Goal: Download file/media

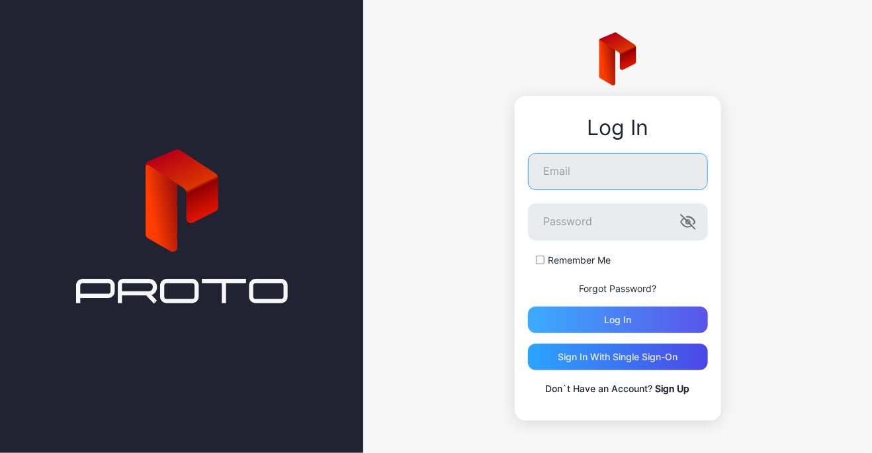
type input "**********"
click at [613, 317] on div "Log in" at bounding box center [617, 319] width 27 height 11
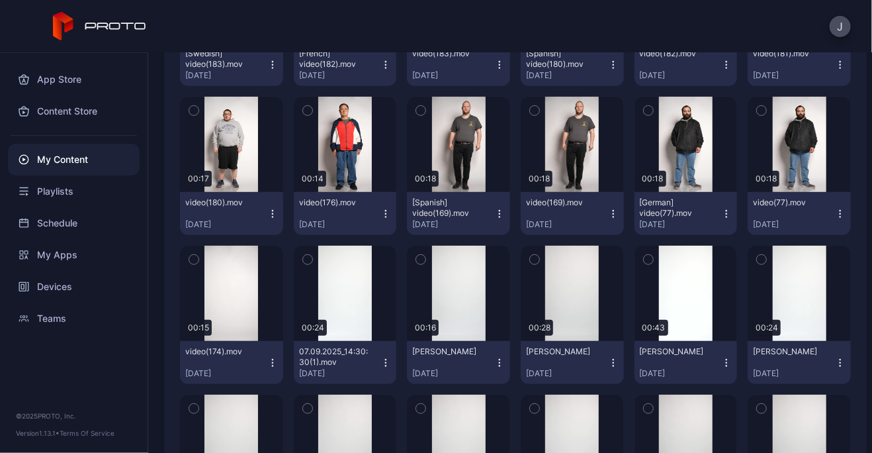
scroll to position [301, 0]
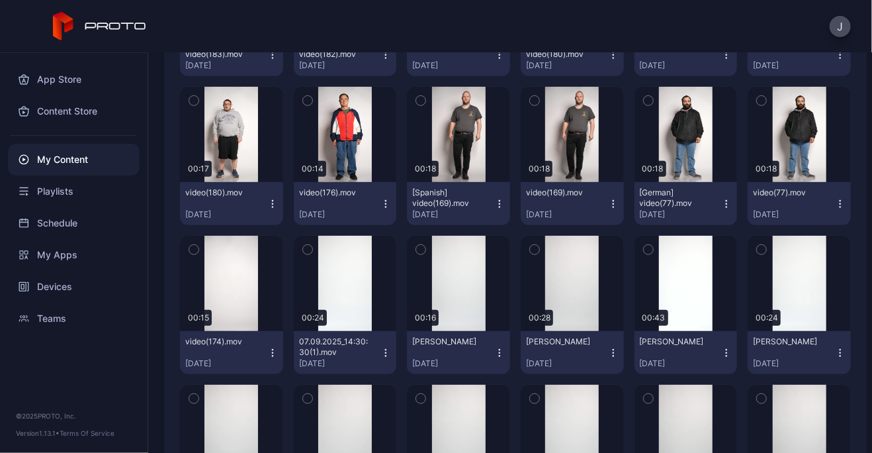
click at [835, 202] on icon "button" at bounding box center [840, 203] width 11 height 11
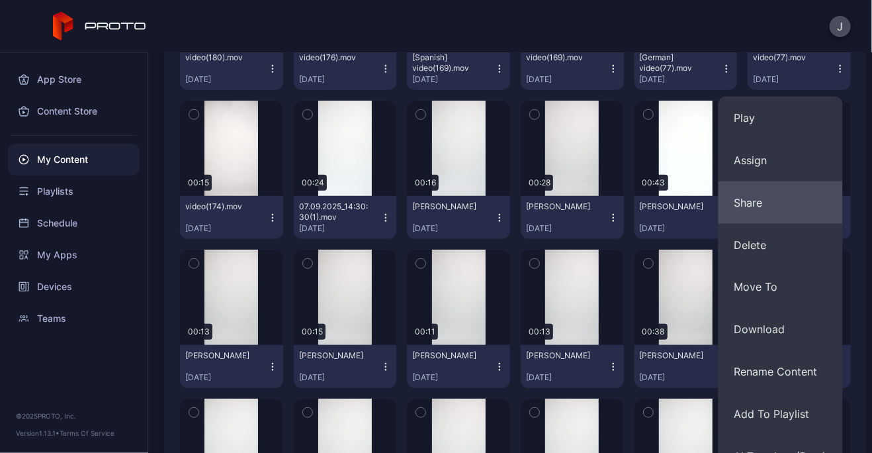
scroll to position [437, 0]
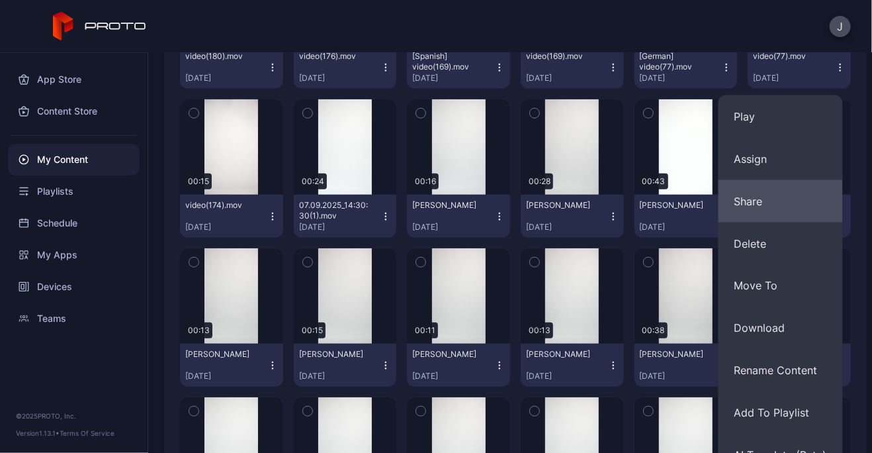
click at [794, 332] on button "Download" at bounding box center [780, 328] width 124 height 42
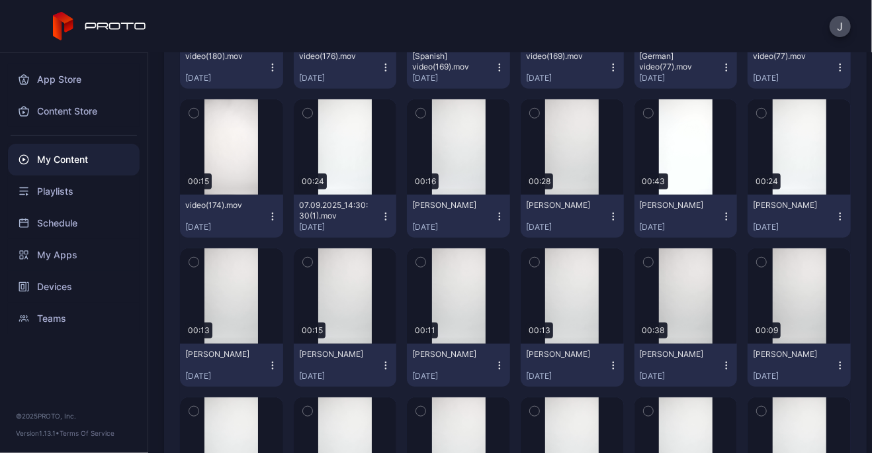
scroll to position [167, 0]
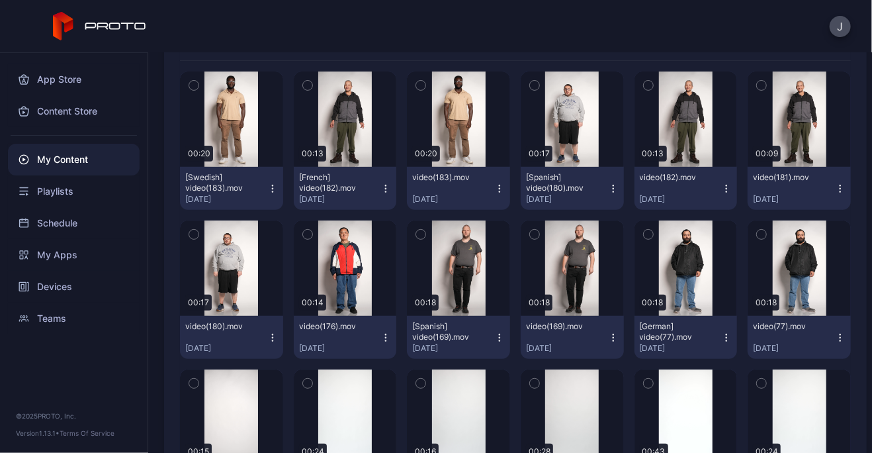
click at [721, 336] on icon "button" at bounding box center [726, 337] width 11 height 11
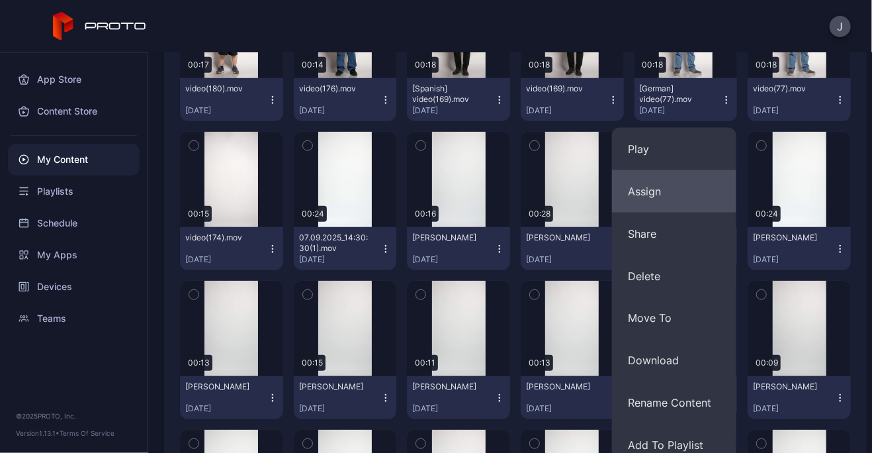
scroll to position [405, 0]
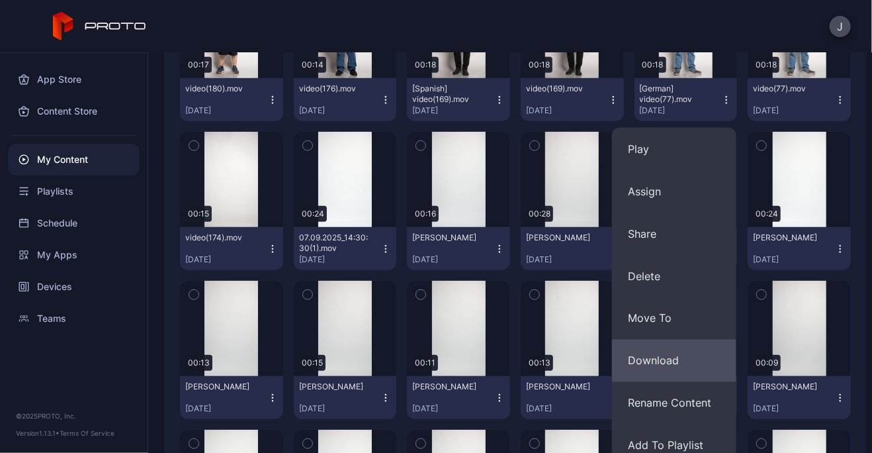
click at [664, 357] on button "Download" at bounding box center [674, 360] width 124 height 42
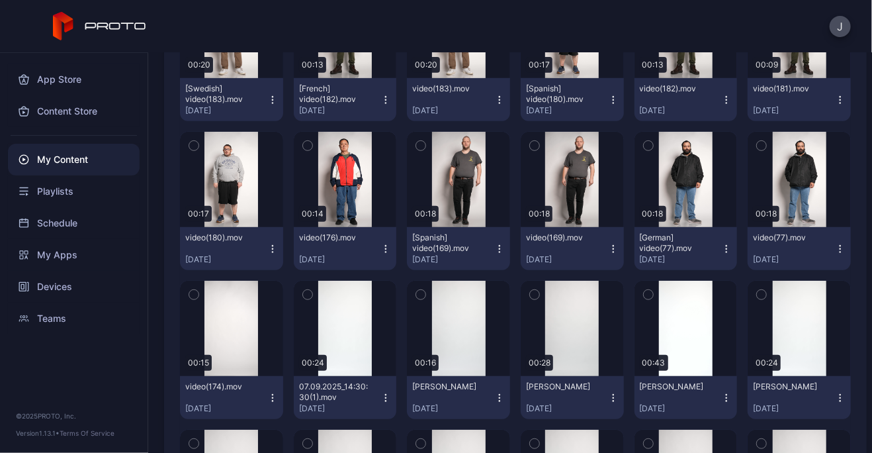
scroll to position [254, 0]
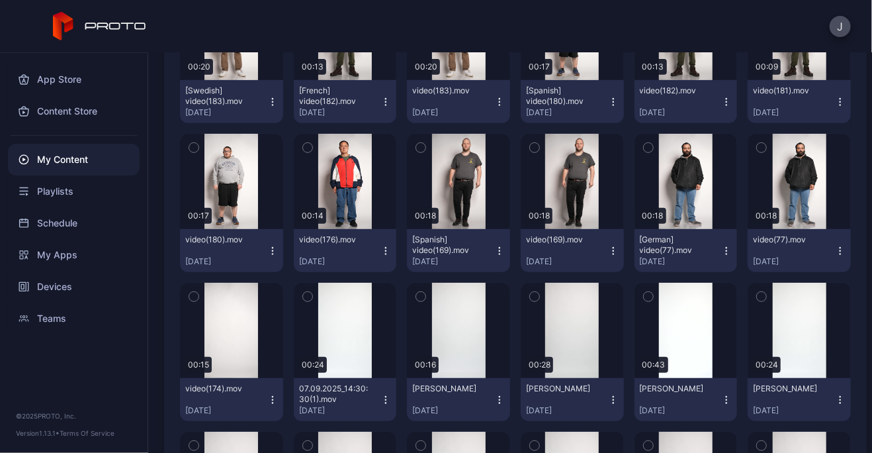
click at [608, 251] on icon "button" at bounding box center [613, 250] width 11 height 11
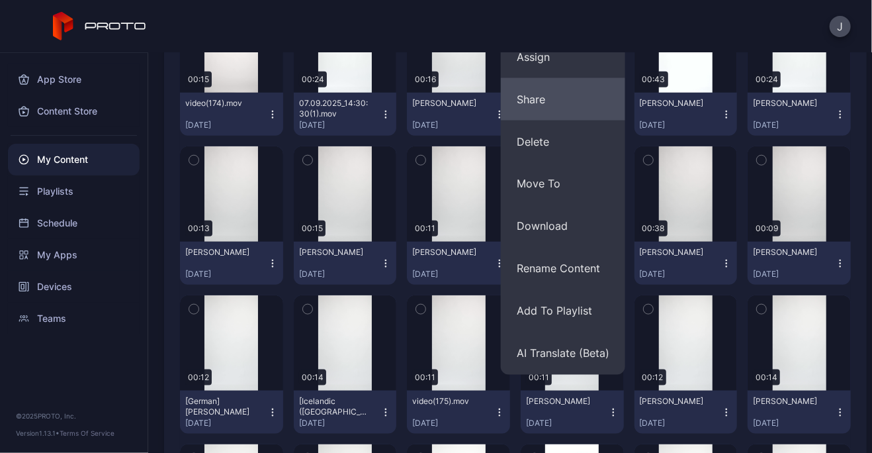
scroll to position [540, 0]
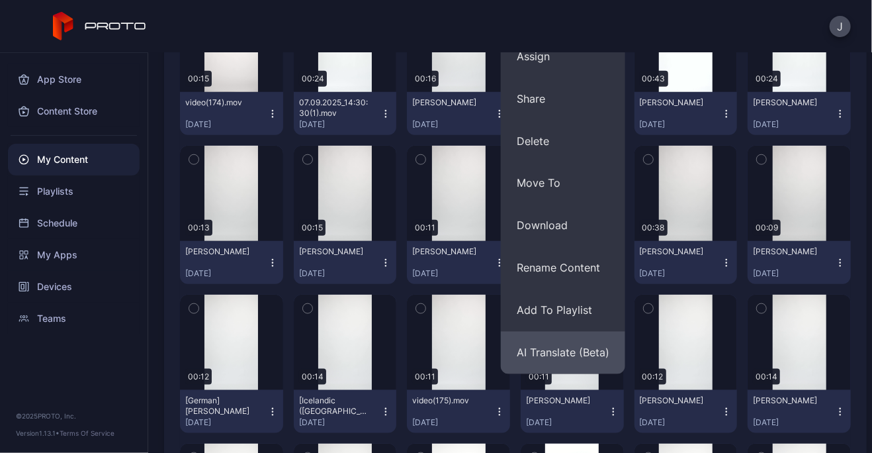
click at [553, 346] on button "AI Translate (Beta)" at bounding box center [563, 352] width 124 height 42
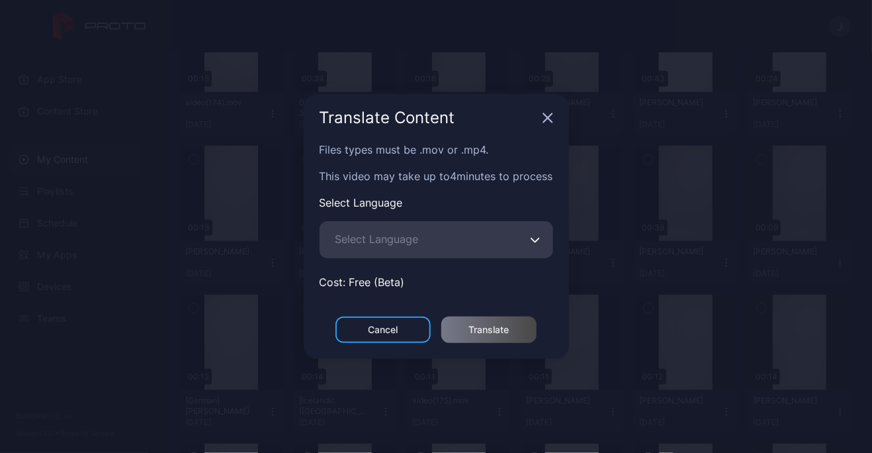
click at [540, 120] on div "Translate Content" at bounding box center [436, 118] width 265 height 48
click at [544, 120] on icon "button" at bounding box center [547, 117] width 11 height 11
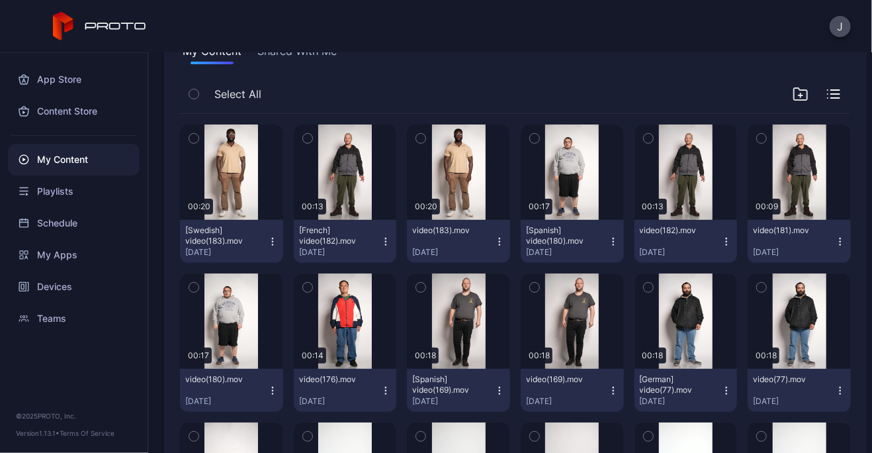
scroll to position [112, 0]
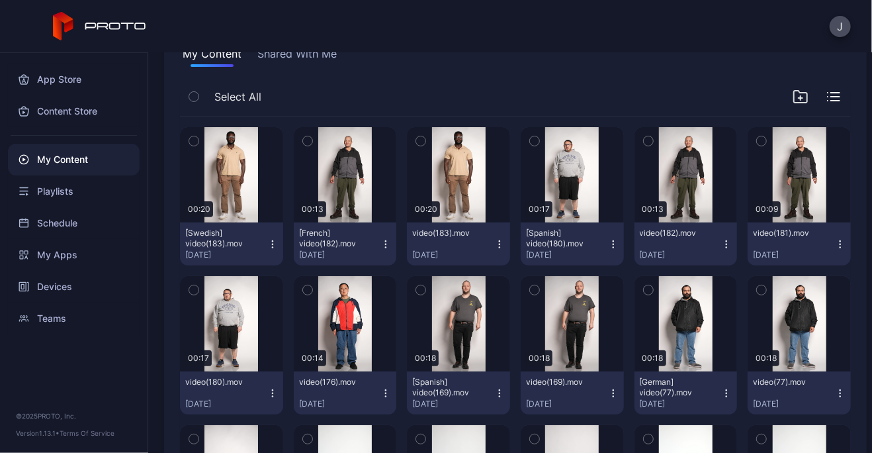
click at [608, 388] on icon "button" at bounding box center [613, 393] width 11 height 11
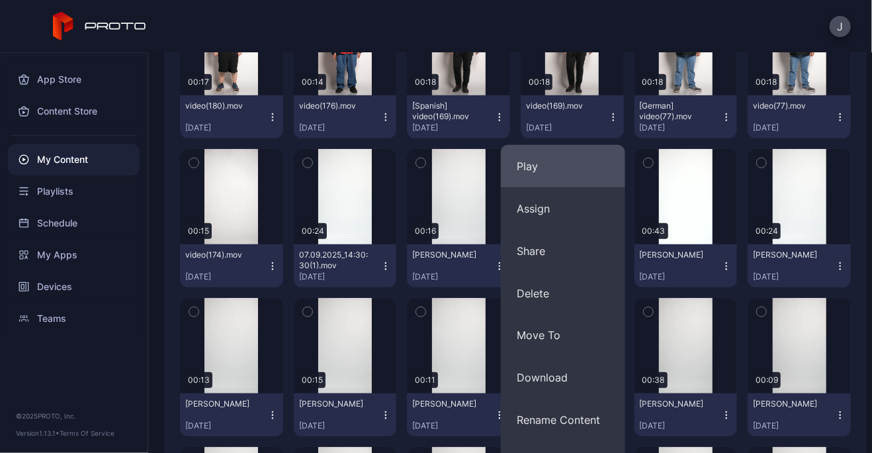
scroll to position [388, 0]
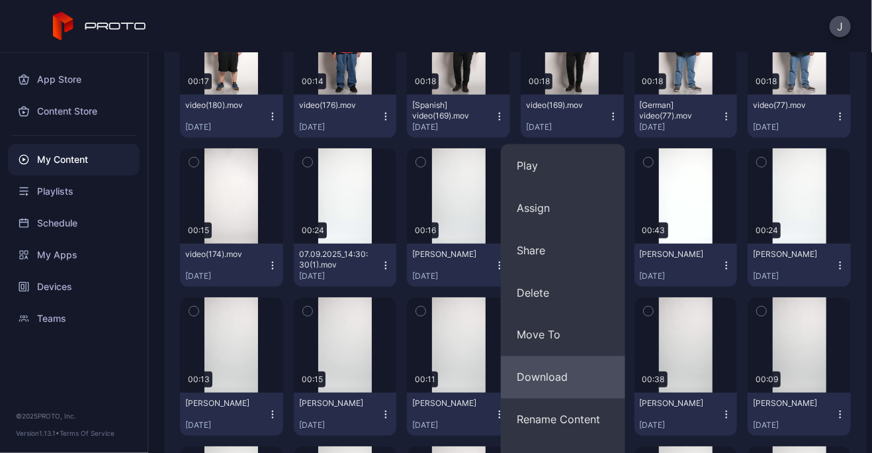
click at [556, 378] on button "Download" at bounding box center [563, 377] width 124 height 42
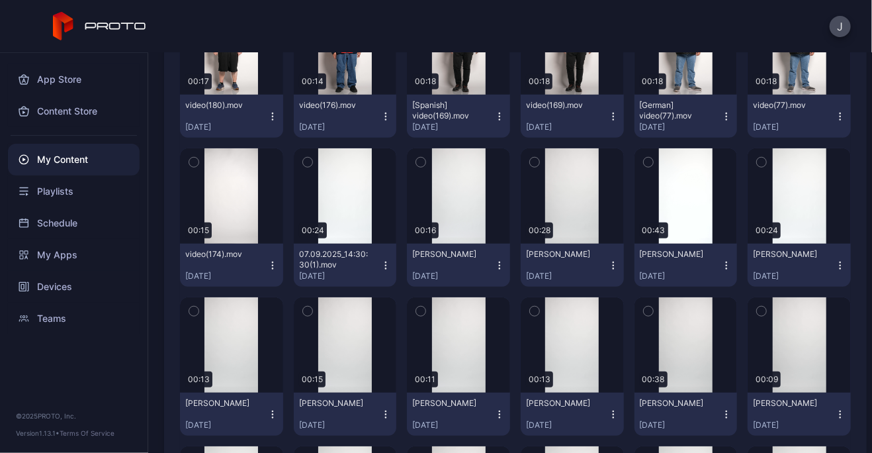
click at [503, 20] on div "J" at bounding box center [436, 26] width 872 height 53
click at [494, 112] on icon "button" at bounding box center [499, 116] width 11 height 11
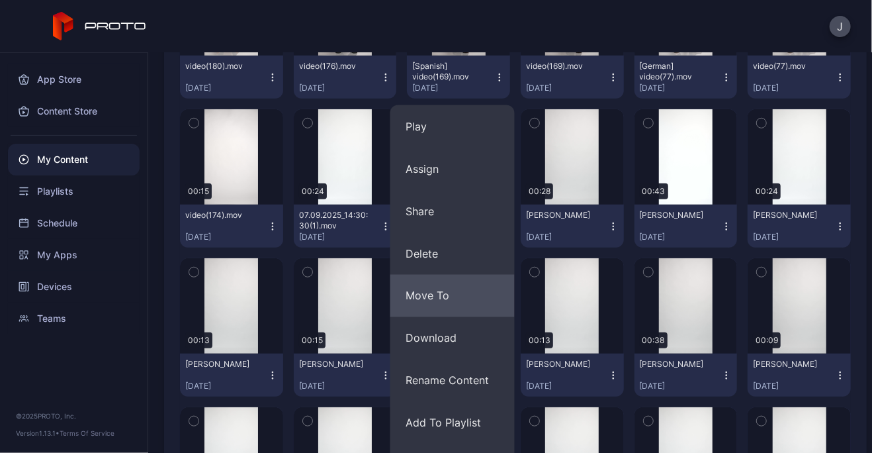
scroll to position [429, 0]
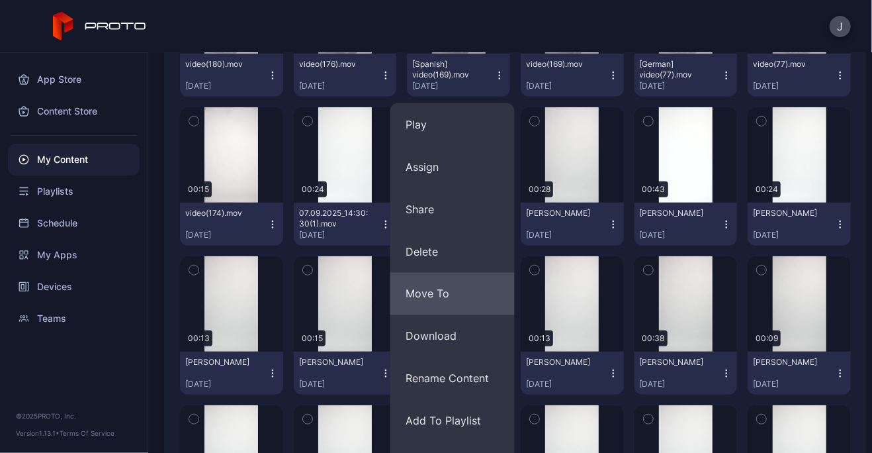
click at [436, 345] on button "Download" at bounding box center [452, 336] width 124 height 42
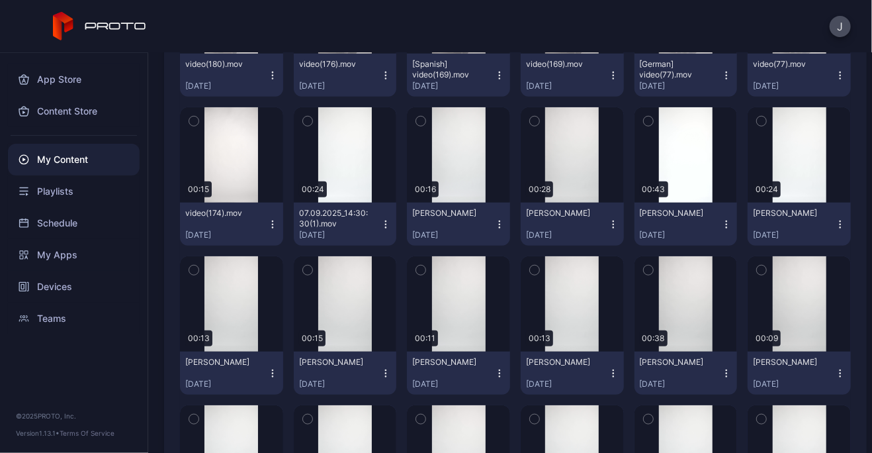
click at [498, 22] on div "J" at bounding box center [436, 26] width 872 height 53
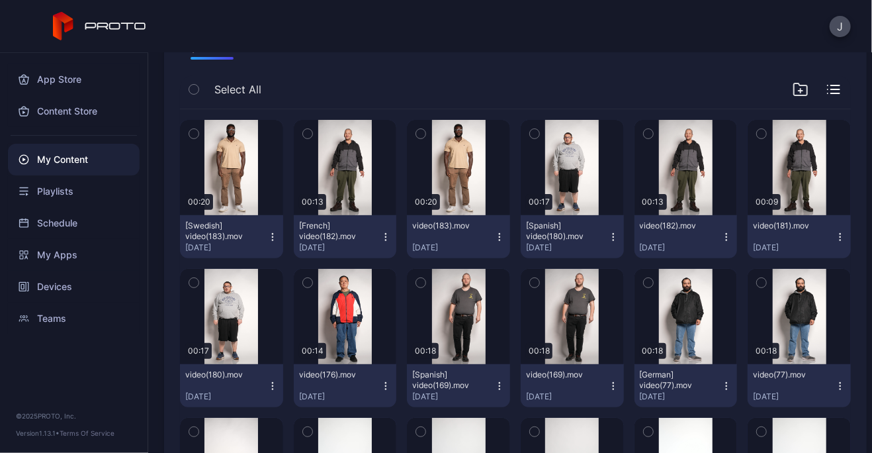
scroll to position [142, 0]
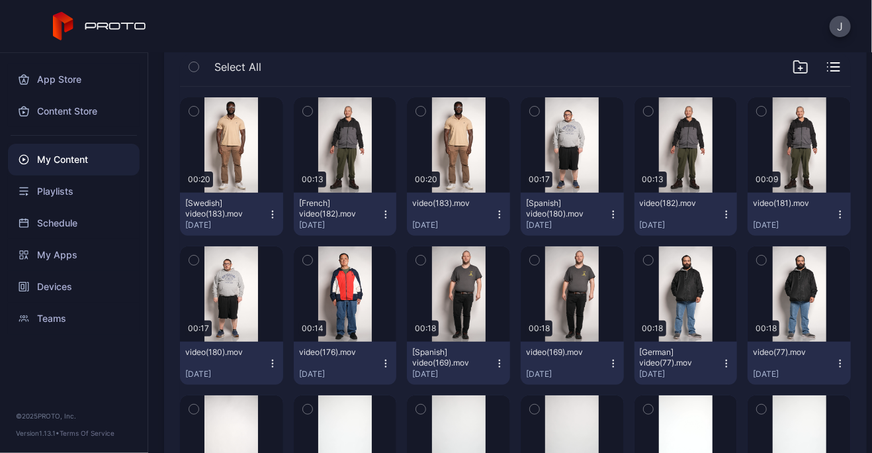
click at [381, 362] on icon "button" at bounding box center [385, 363] width 11 height 11
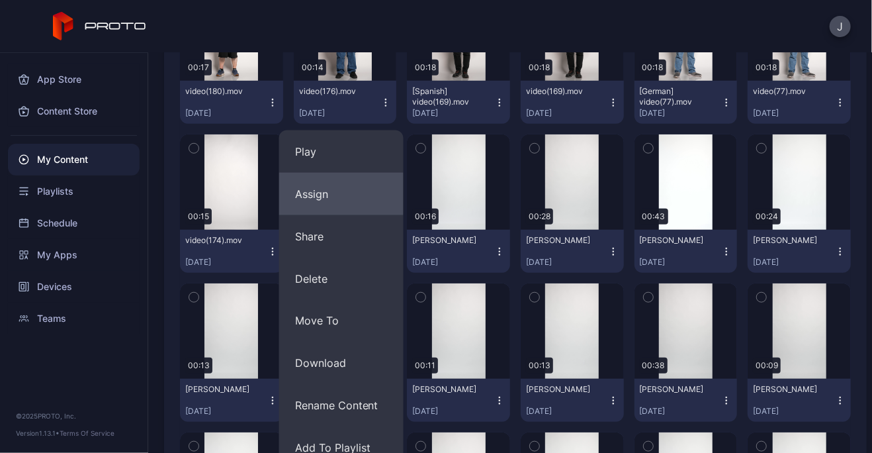
scroll to position [406, 0]
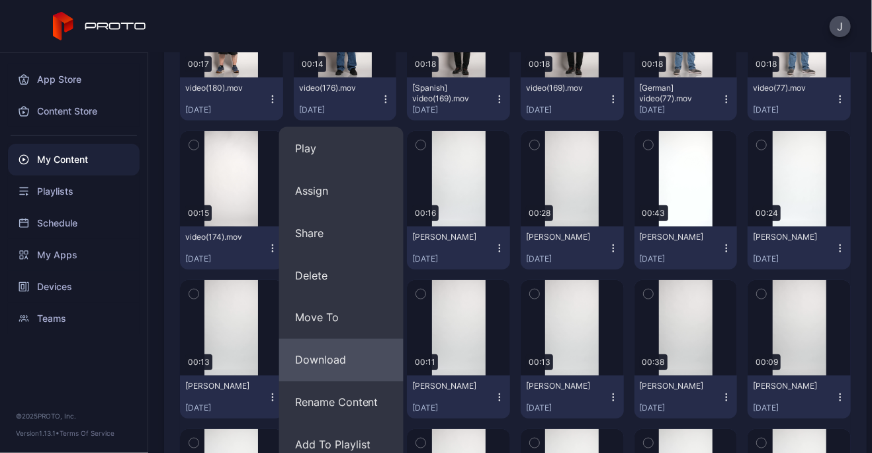
click at [345, 356] on button "Download" at bounding box center [341, 360] width 124 height 42
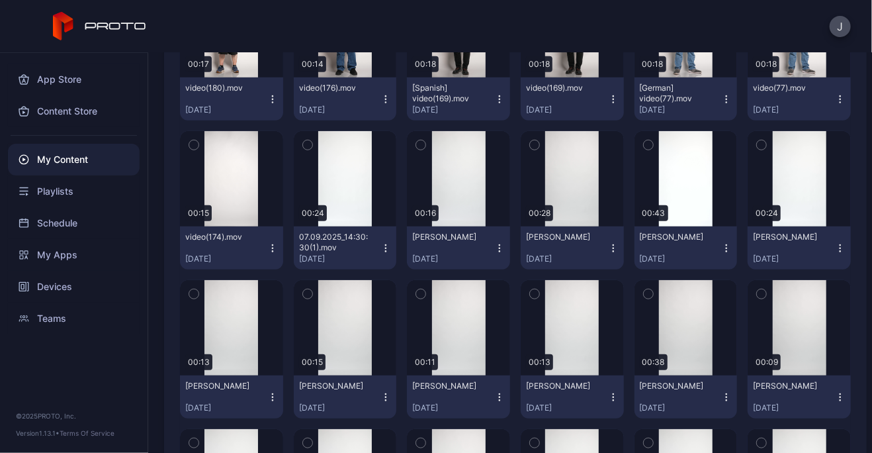
click at [485, 18] on div "J" at bounding box center [436, 26] width 872 height 53
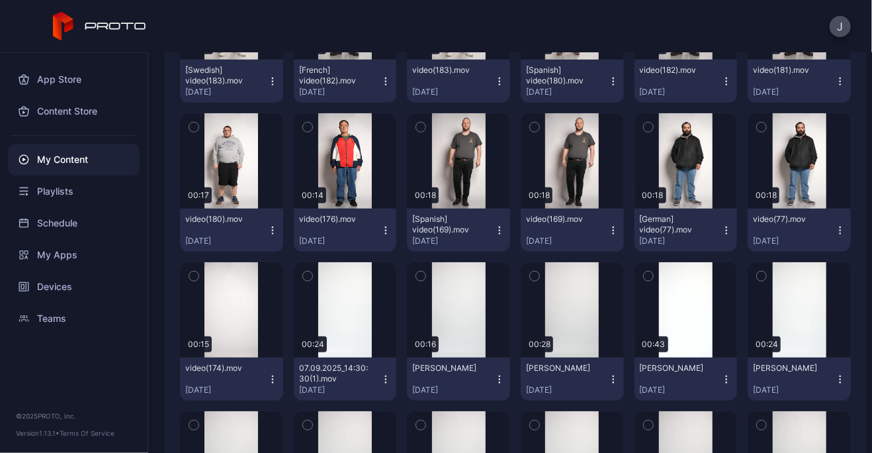
scroll to position [268, 0]
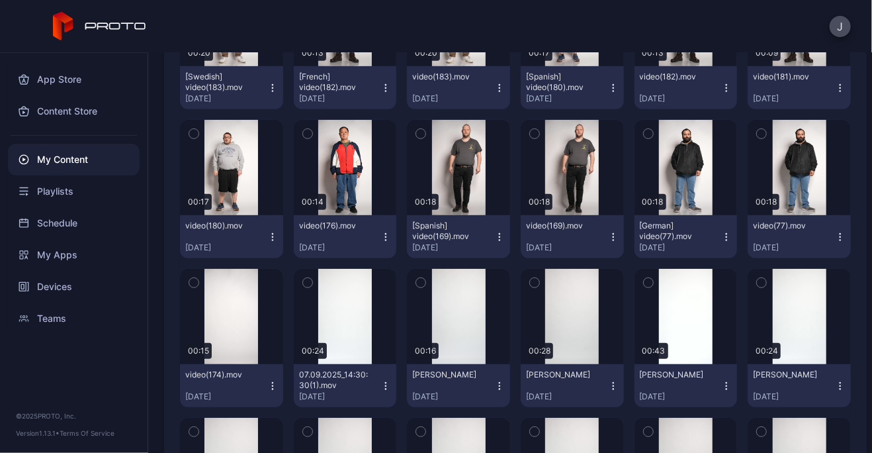
click at [272, 236] on icon "button" at bounding box center [272, 236] width 1 height 1
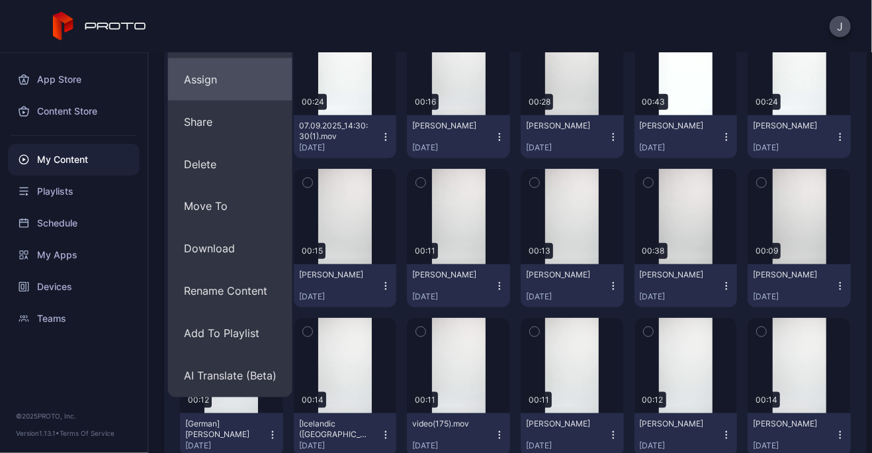
scroll to position [518, 0]
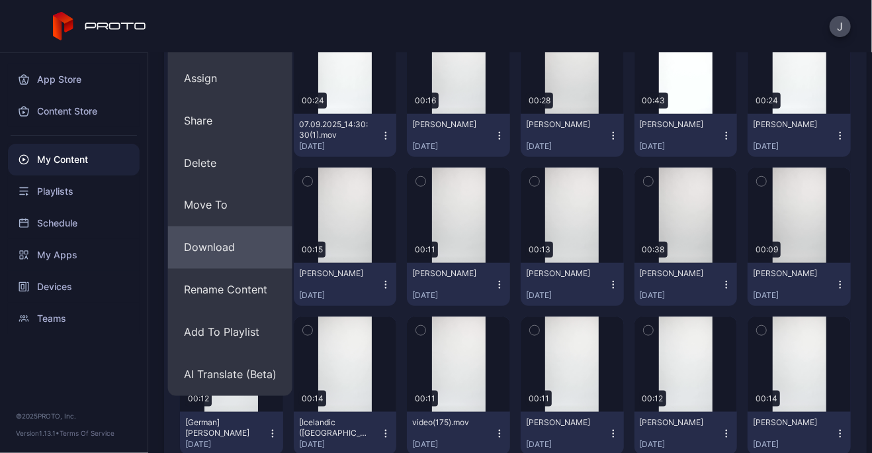
click at [242, 246] on button "Download" at bounding box center [230, 247] width 124 height 42
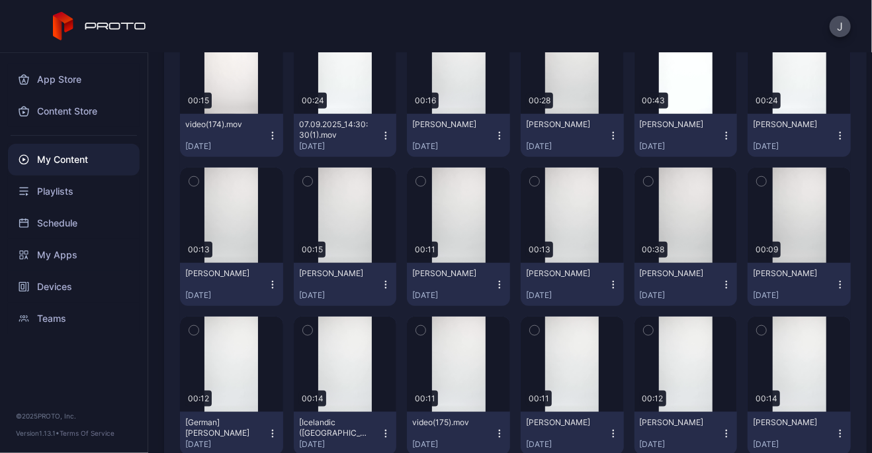
click at [423, 22] on div "J" at bounding box center [436, 26] width 872 height 53
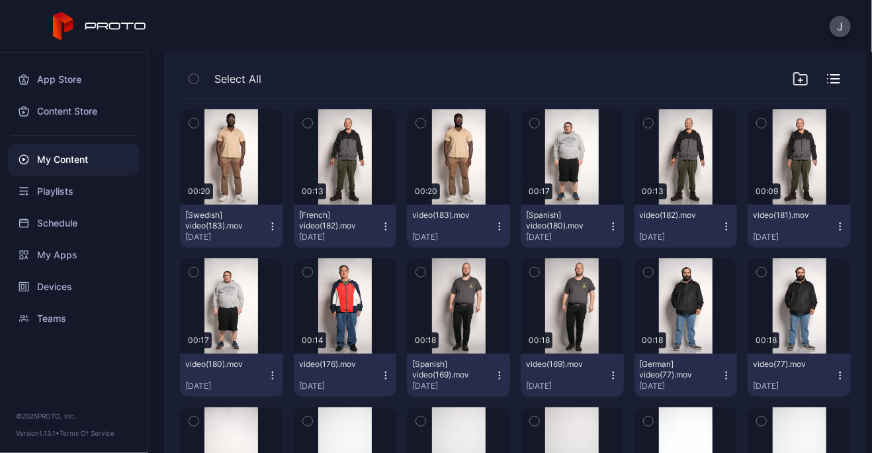
scroll to position [126, 0]
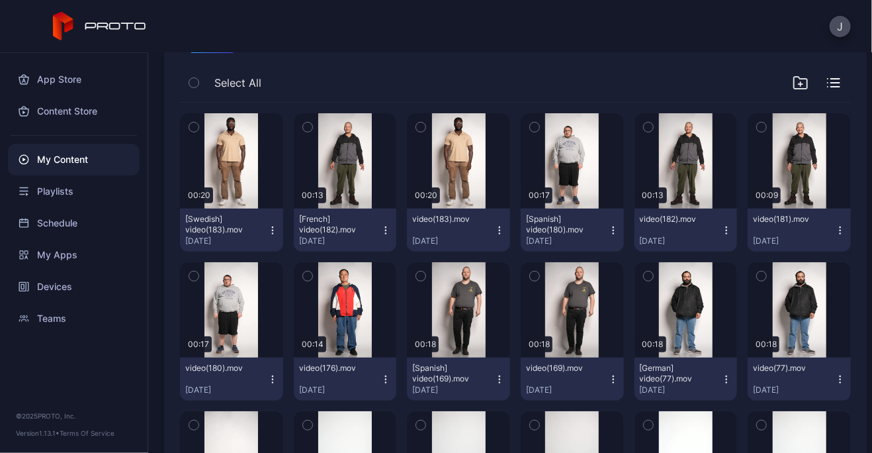
click at [608, 232] on icon "button" at bounding box center [613, 230] width 11 height 11
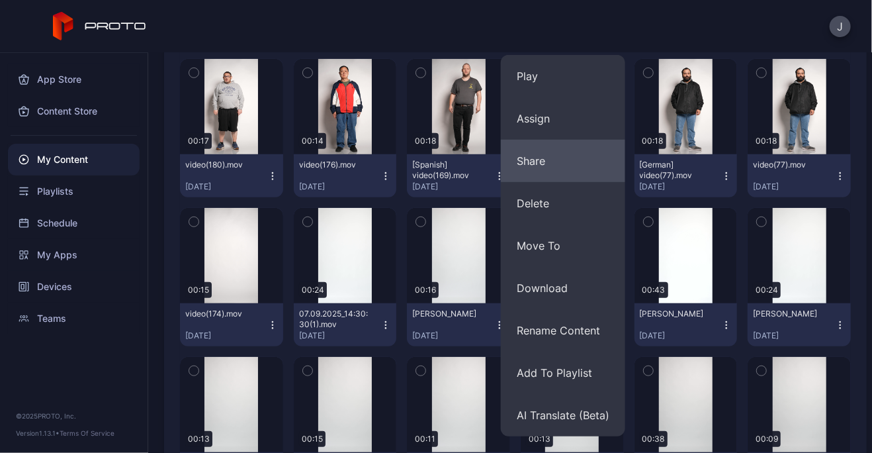
scroll to position [332, 0]
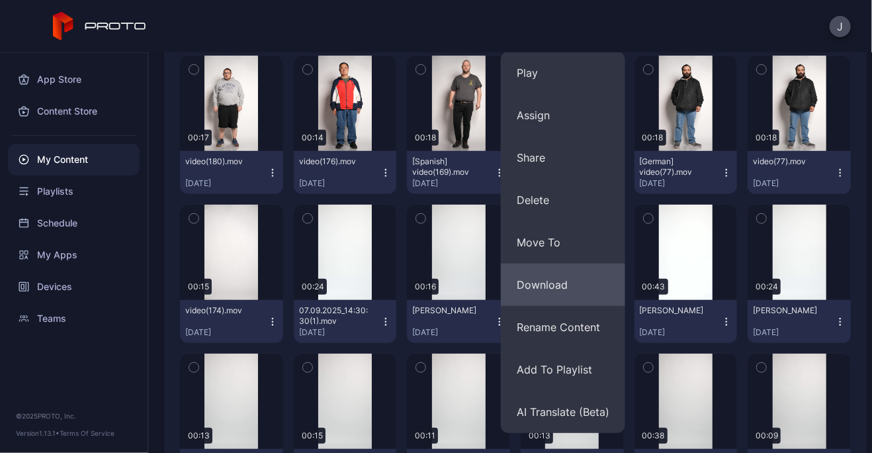
click at [559, 280] on button "Download" at bounding box center [563, 284] width 124 height 42
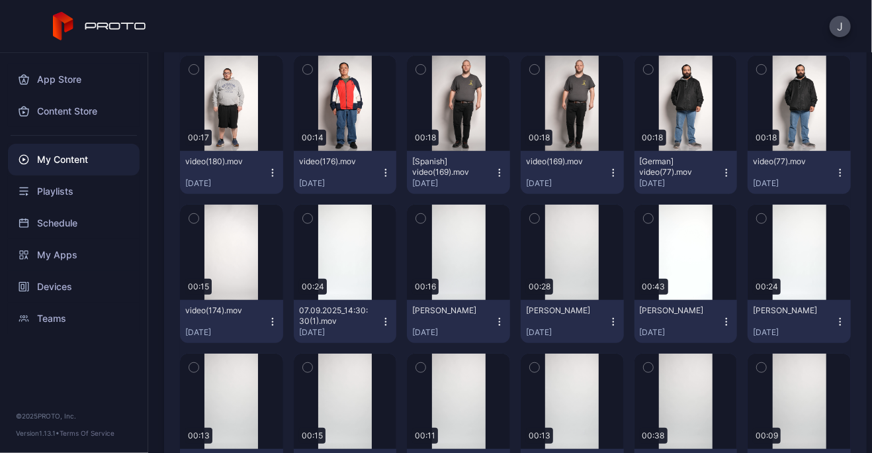
click at [450, 21] on div "J" at bounding box center [436, 26] width 872 height 53
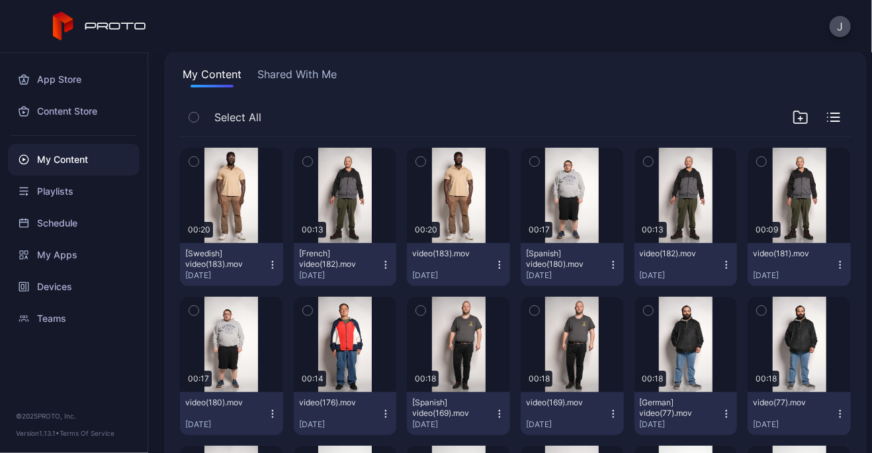
scroll to position [77, 0]
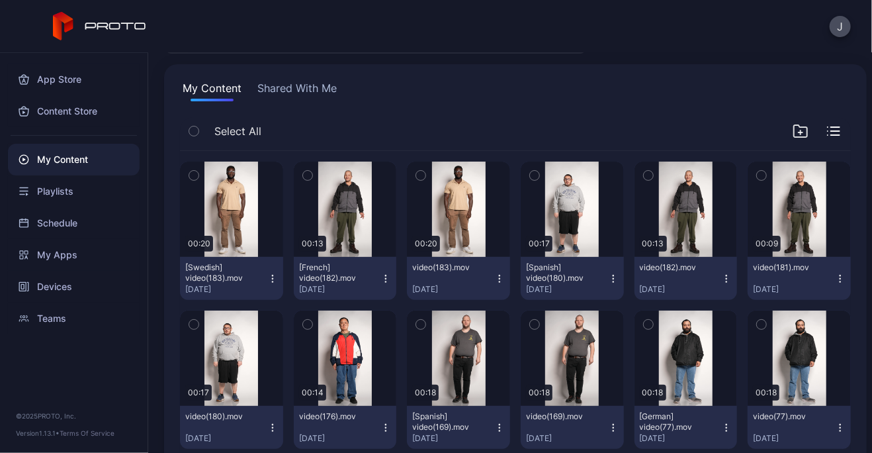
click at [840, 278] on icon "button" at bounding box center [840, 278] width 1 height 1
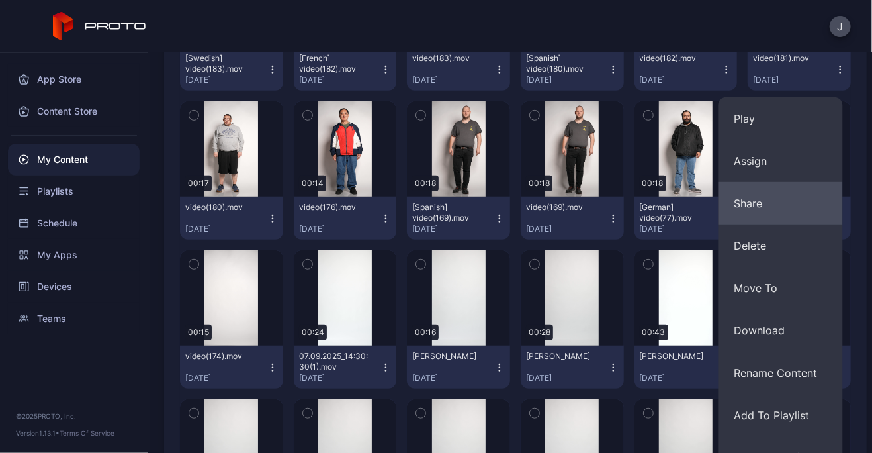
scroll to position [292, 0]
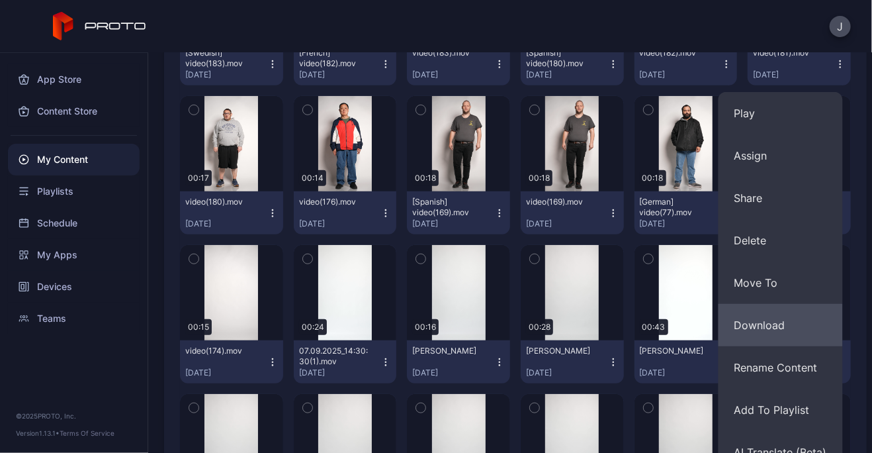
click at [781, 323] on button "Download" at bounding box center [780, 325] width 124 height 42
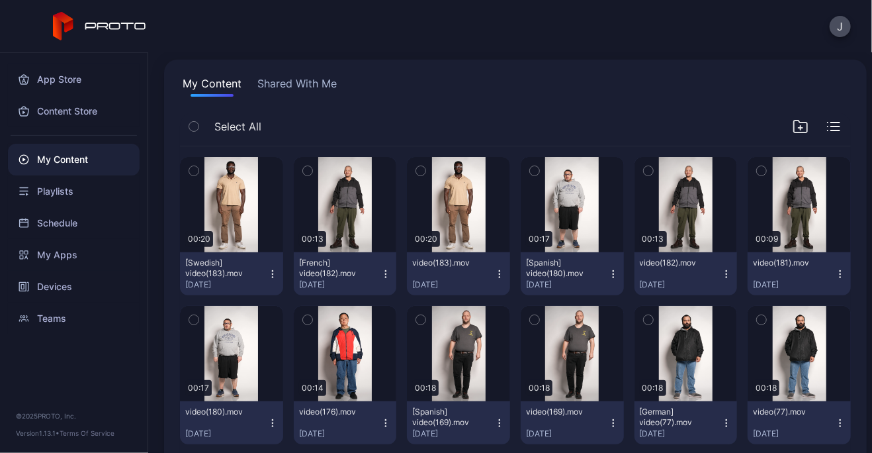
scroll to position [25, 0]
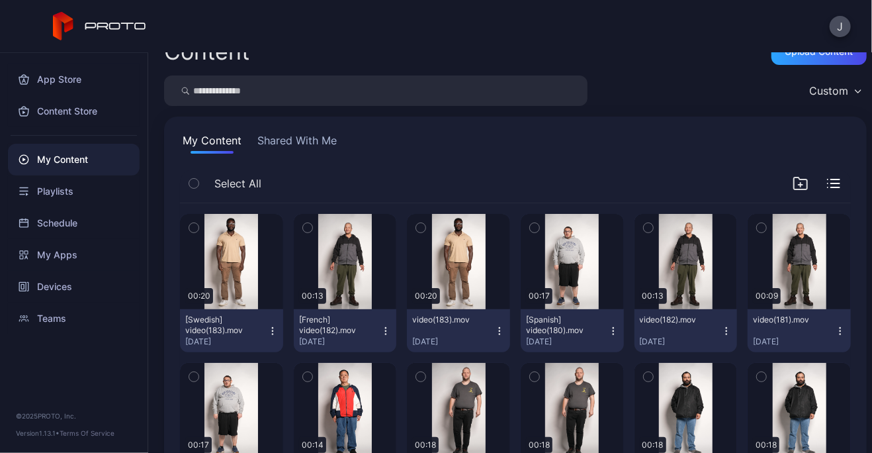
click at [721, 329] on icon "button" at bounding box center [726, 330] width 11 height 11
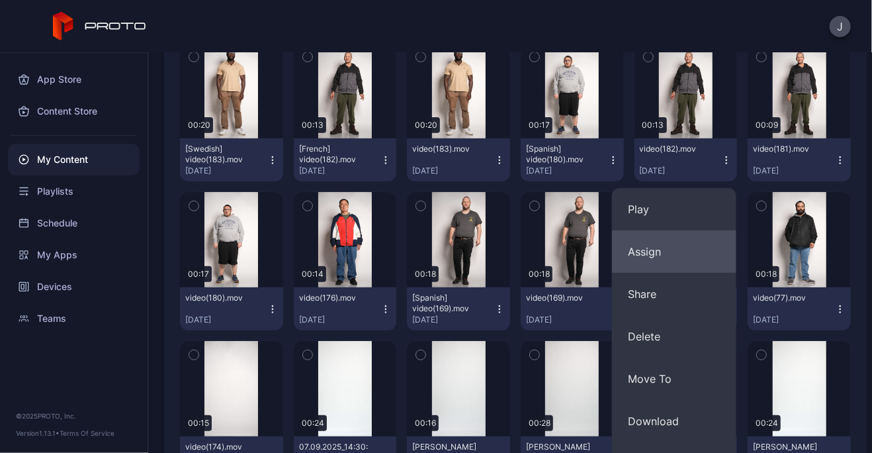
scroll to position [209, 0]
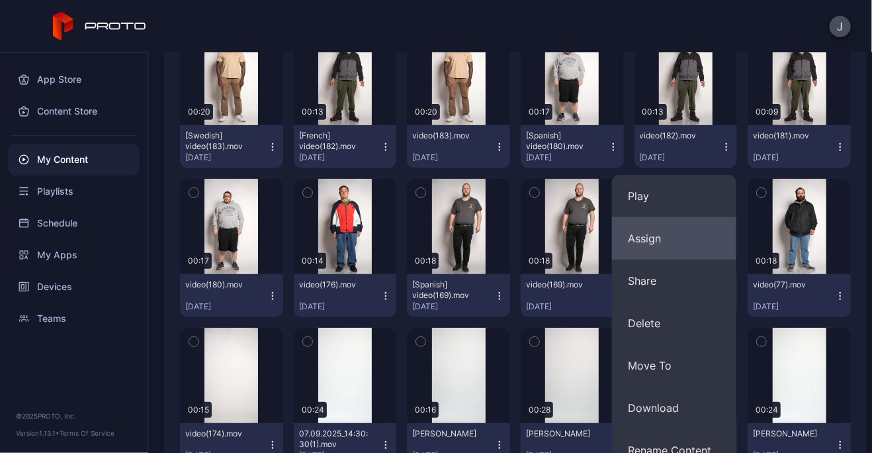
click at [673, 402] on button "Download" at bounding box center [674, 407] width 124 height 42
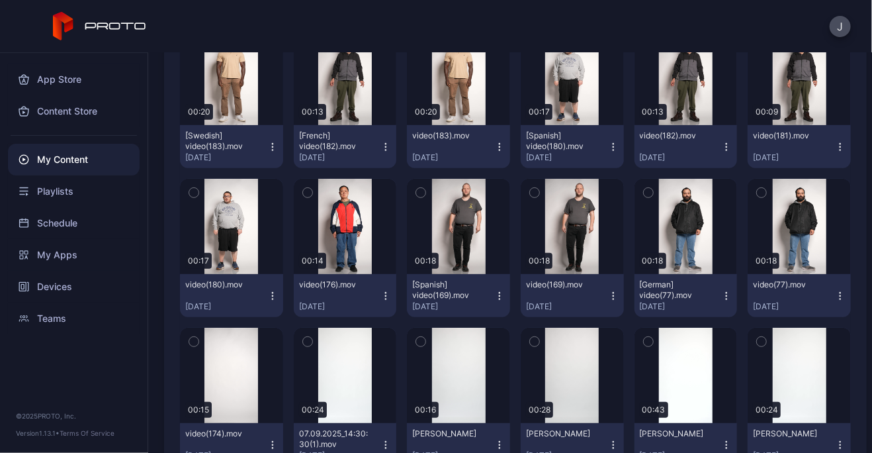
click at [381, 148] on icon "button" at bounding box center [385, 147] width 11 height 11
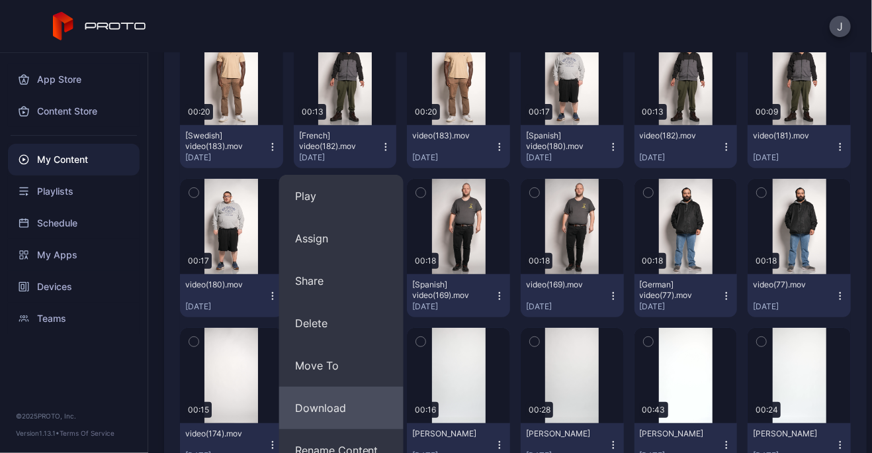
click at [340, 408] on button "Download" at bounding box center [341, 407] width 124 height 42
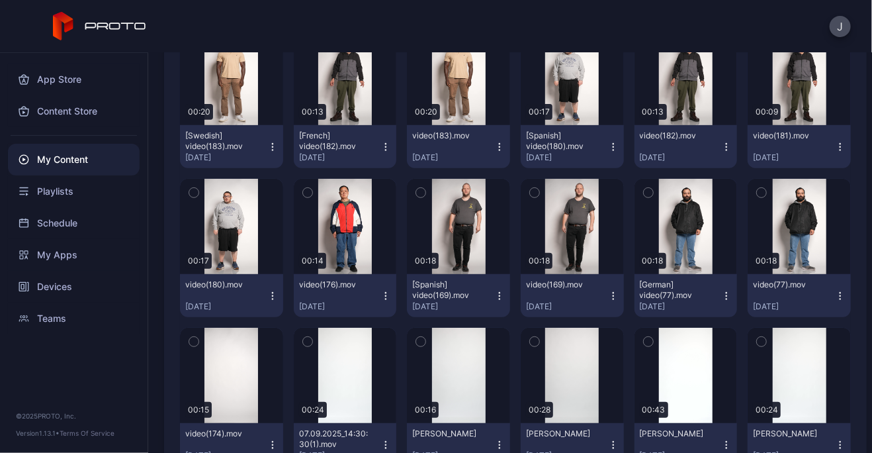
click at [386, 15] on div "J" at bounding box center [436, 26] width 872 height 53
click at [494, 148] on icon "button" at bounding box center [499, 147] width 11 height 11
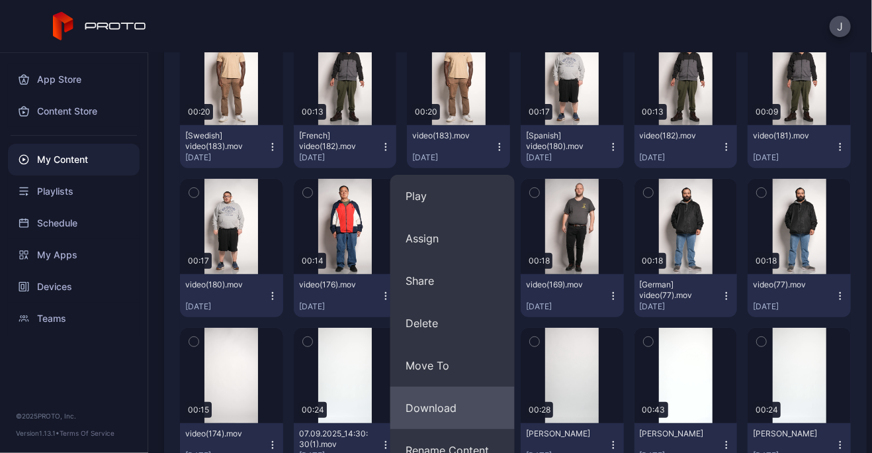
click at [451, 413] on button "Download" at bounding box center [452, 407] width 124 height 42
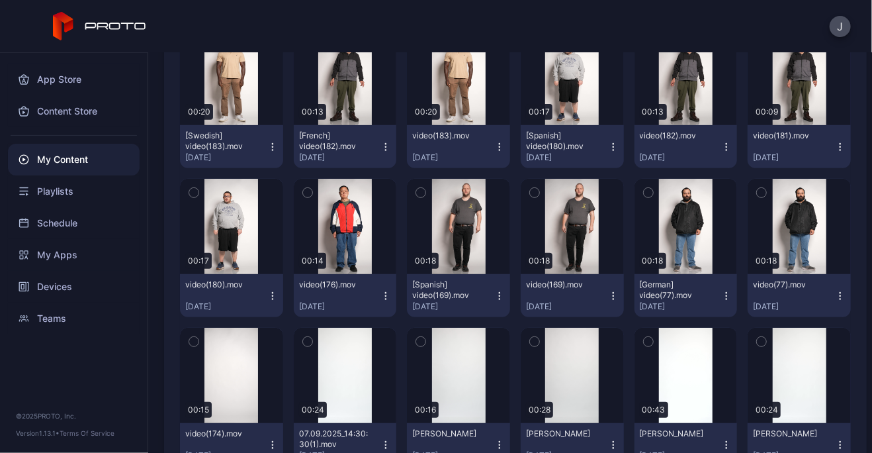
click at [494, 146] on icon "button" at bounding box center [499, 147] width 11 height 11
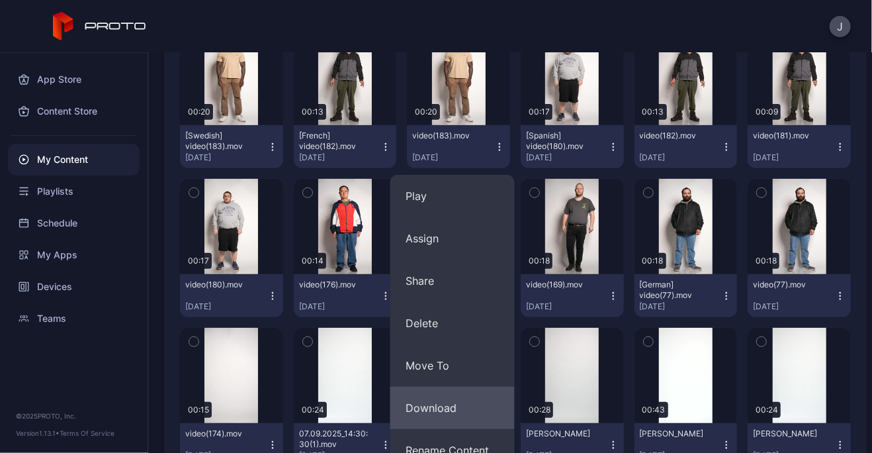
click at [427, 406] on button "Download" at bounding box center [452, 407] width 124 height 42
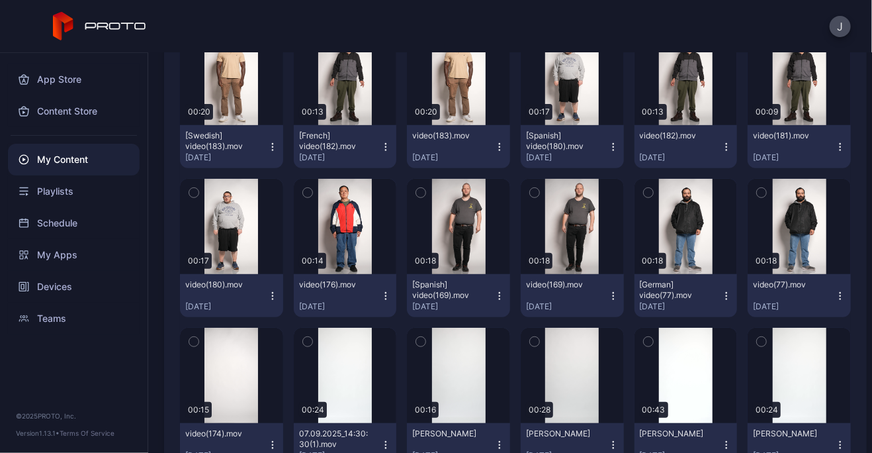
click at [270, 148] on icon "button" at bounding box center [272, 147] width 11 height 11
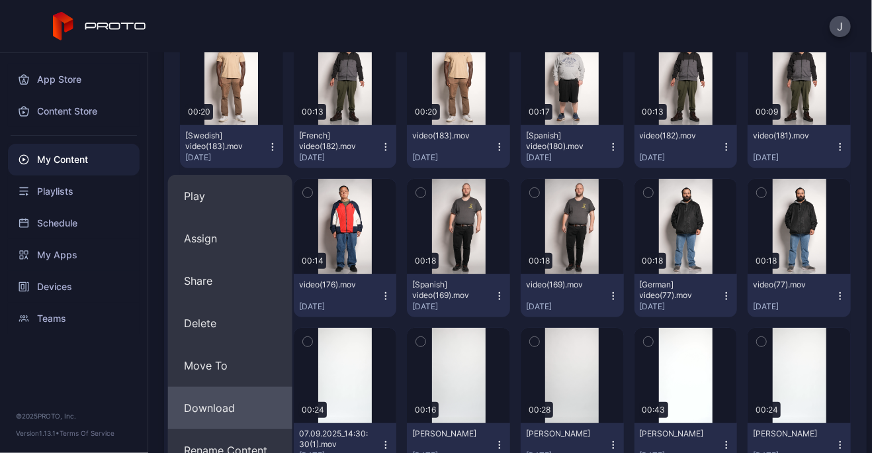
click at [214, 406] on button "Download" at bounding box center [230, 407] width 124 height 42
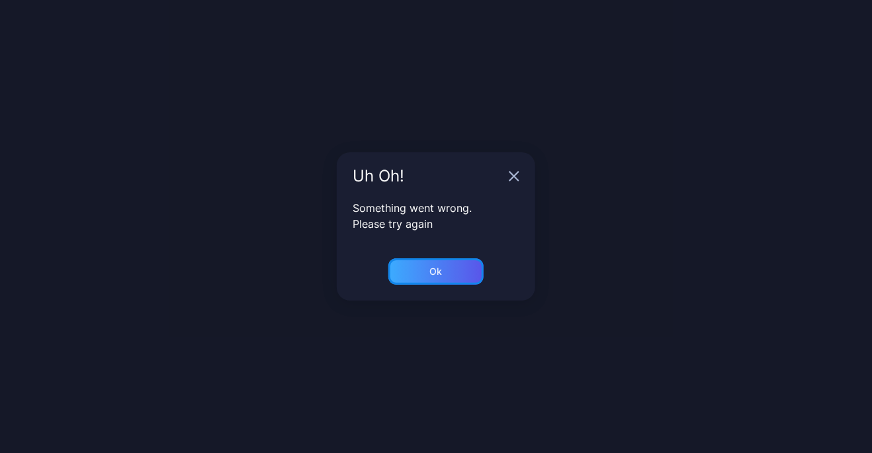
click at [447, 272] on div "Ok" at bounding box center [435, 271] width 95 height 26
click at [515, 174] on icon "button" at bounding box center [514, 176] width 11 height 11
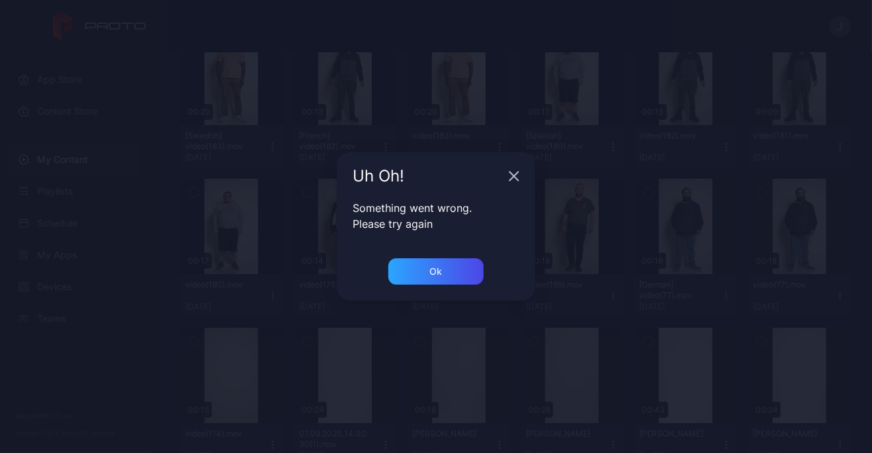
click at [509, 176] on icon "button" at bounding box center [514, 176] width 11 height 11
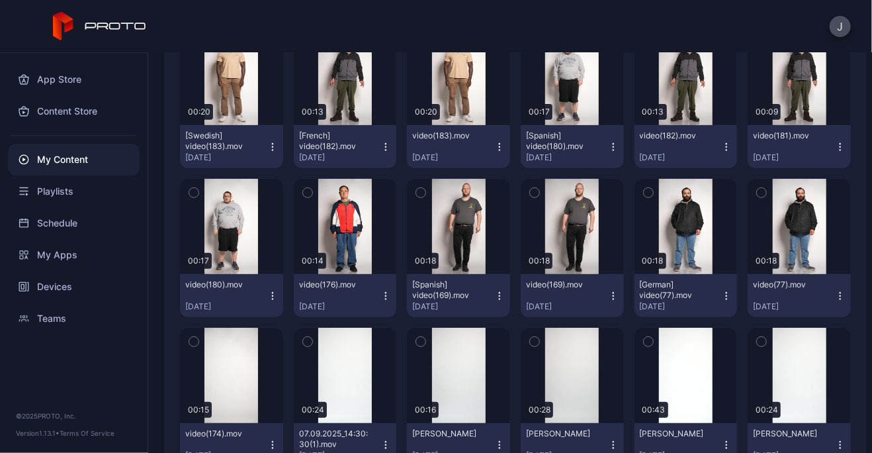
click at [494, 147] on icon "button" at bounding box center [499, 147] width 11 height 11
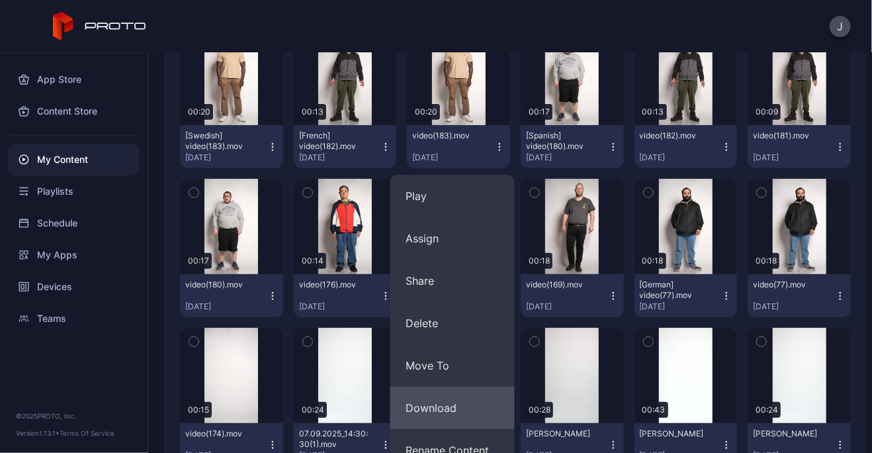
click at [432, 399] on button "Download" at bounding box center [452, 407] width 124 height 42
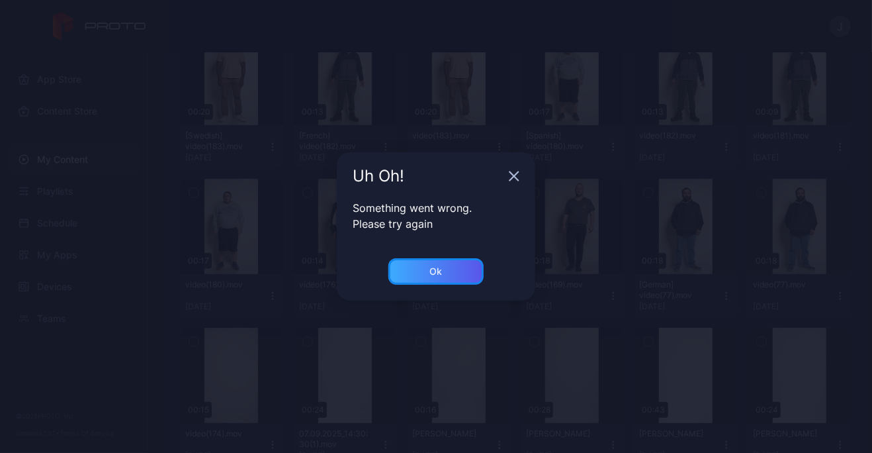
click at [451, 271] on div "Ok" at bounding box center [435, 271] width 95 height 26
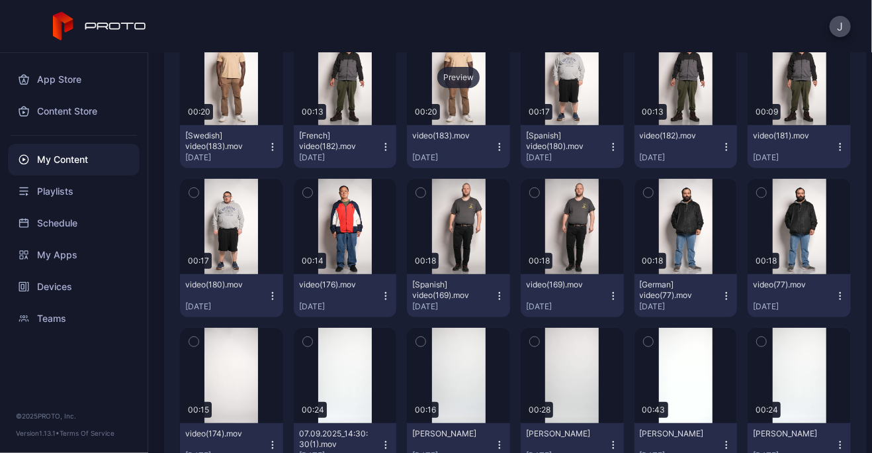
click at [458, 89] on div "Preview" at bounding box center [458, 77] width 103 height 95
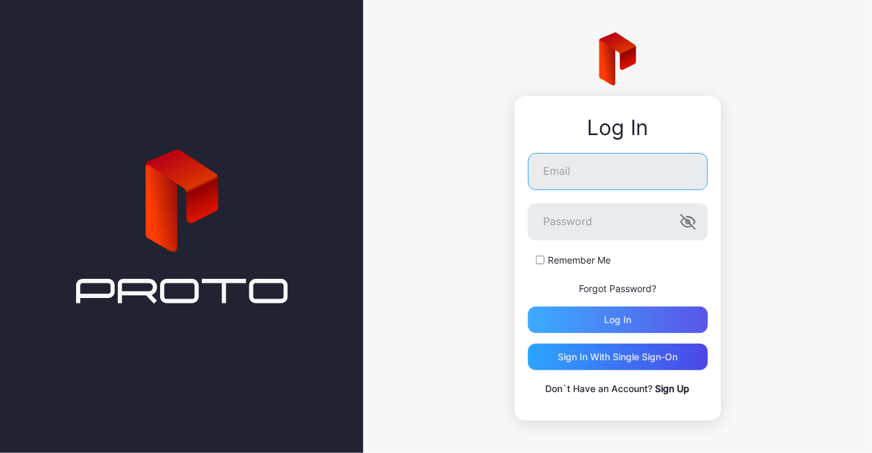
type input "**********"
click at [615, 325] on div "Log in" at bounding box center [618, 319] width 180 height 26
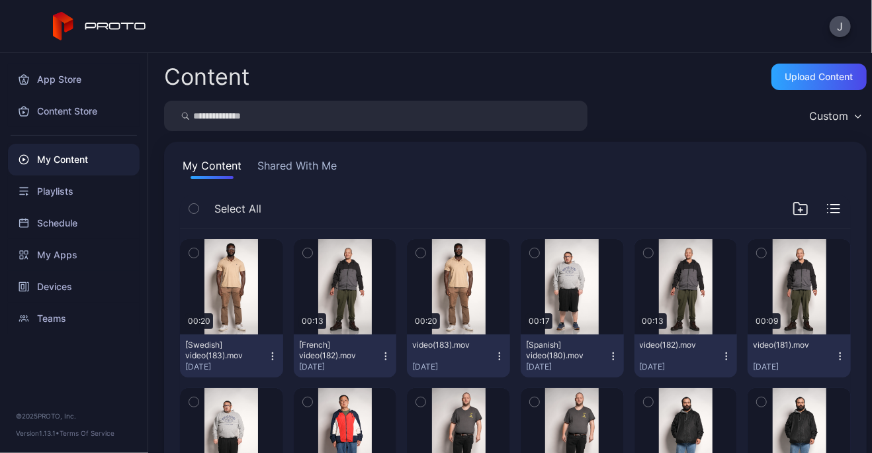
click at [499, 356] on icon "button" at bounding box center [499, 355] width 1 height 1
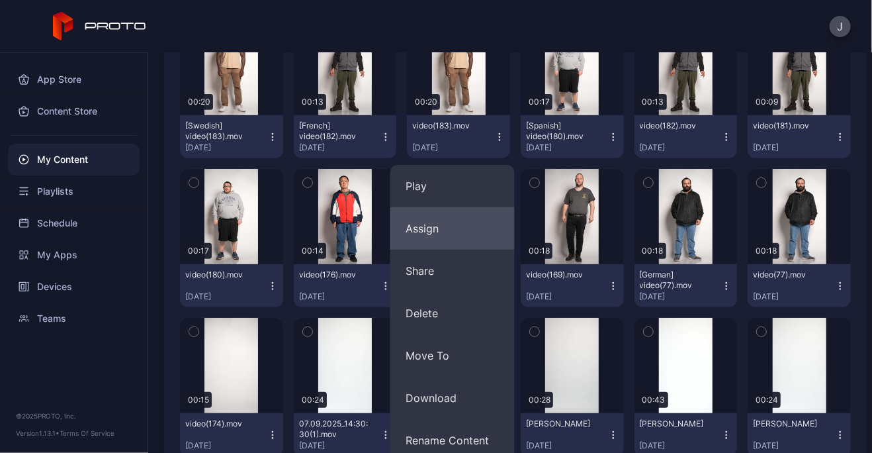
scroll to position [220, 0]
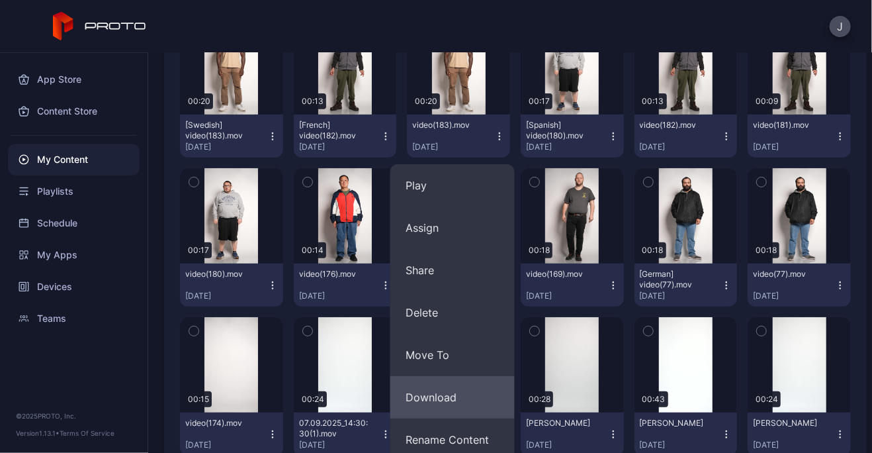
click at [444, 396] on button "Download" at bounding box center [452, 397] width 124 height 42
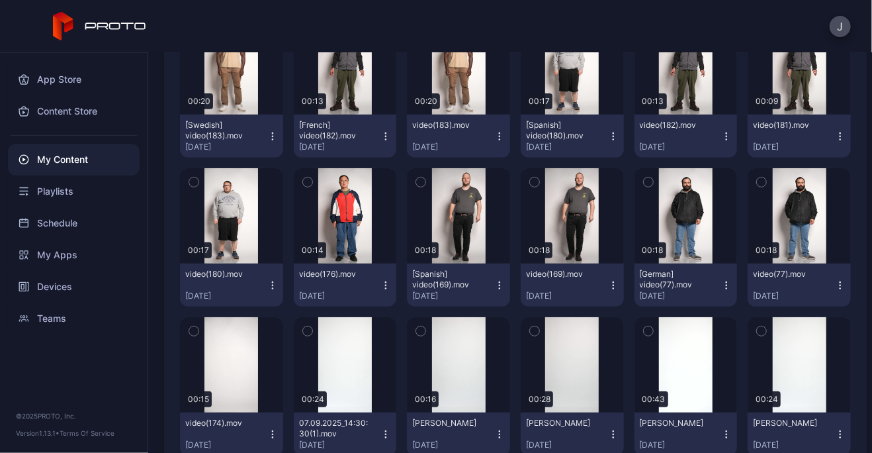
click at [268, 137] on icon "button" at bounding box center [272, 136] width 11 height 11
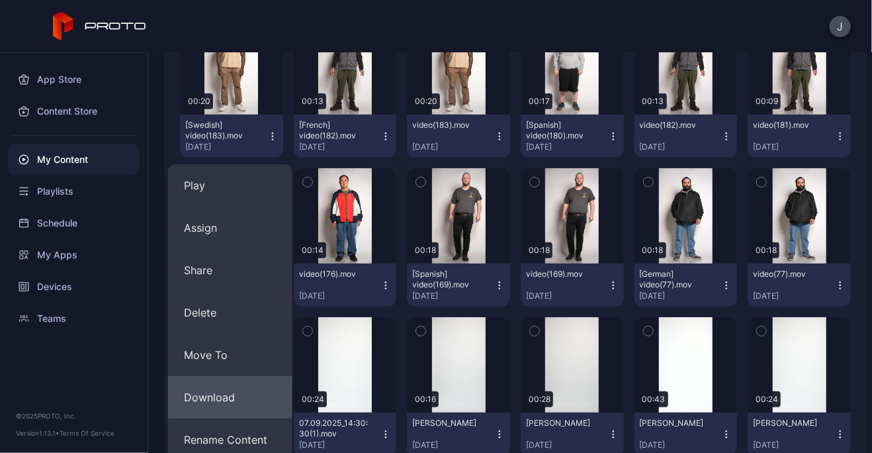
click at [204, 394] on button "Download" at bounding box center [230, 397] width 124 height 42
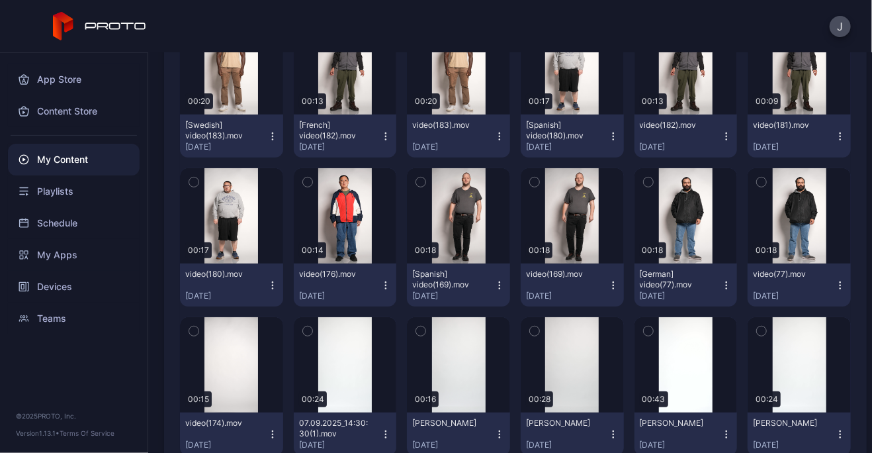
click at [374, 138] on div "[French] video(182).mov [DATE]" at bounding box center [340, 136] width 82 height 32
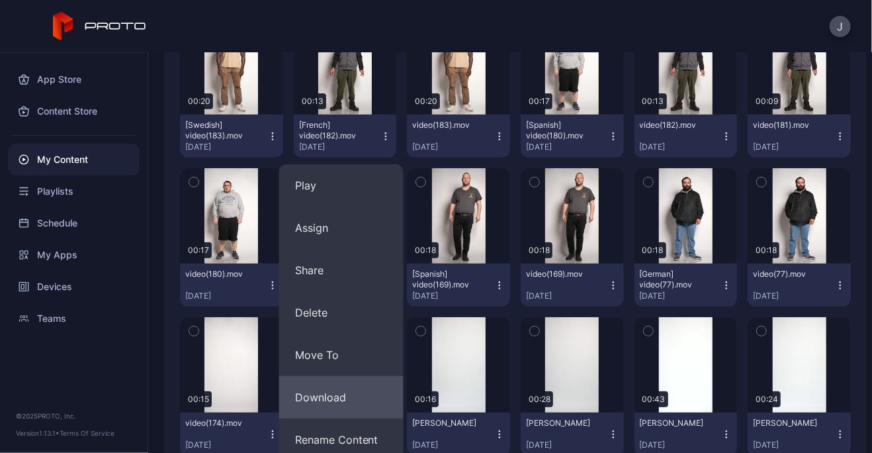
click at [331, 396] on button "Download" at bounding box center [341, 397] width 124 height 42
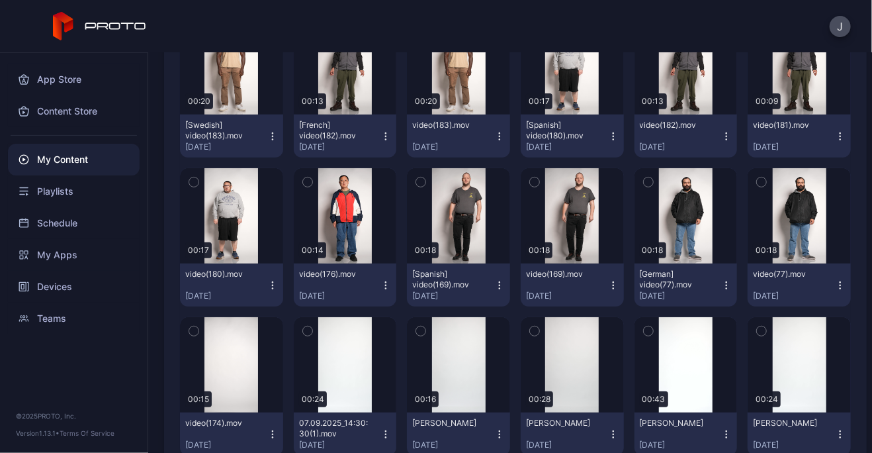
click at [287, 19] on div "J" at bounding box center [436, 26] width 872 height 53
click at [380, 135] on icon "button" at bounding box center [385, 136] width 11 height 11
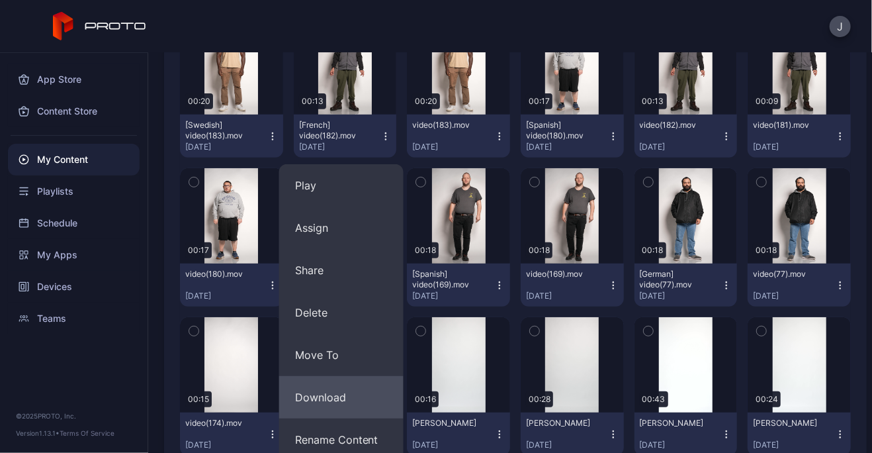
click at [341, 391] on button "Download" at bounding box center [341, 397] width 124 height 42
